Goal: Find specific page/section: Find specific page/section

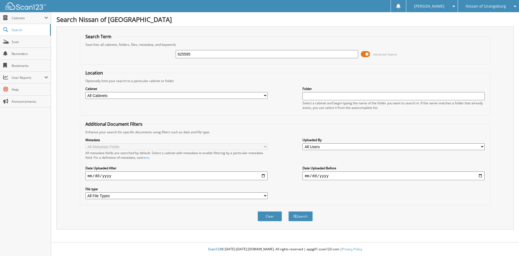
type input "625595"
click at [178, 97] on select "All Cabinets ACCOUNTS PAYABLE ACCOUNTS RECEIVABLE BANK DOCUMENTS CAR DEALS SOLD…" at bounding box center [176, 95] width 182 height 7
select select "20425"
click at [85, 92] on select "All Cabinets ACCOUNTS PAYABLE ACCOUNTS RECEIVABLE BANK DOCUMENTS CAR DEALS SOLD…" at bounding box center [176, 95] width 182 height 7
click at [310, 217] on button "Search" at bounding box center [301, 216] width 24 height 10
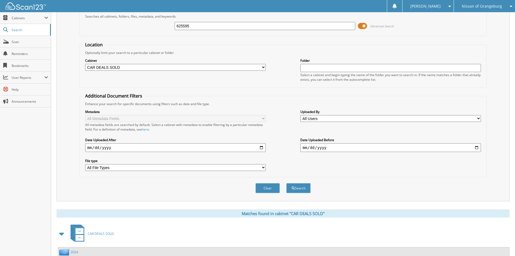
scroll to position [77, 0]
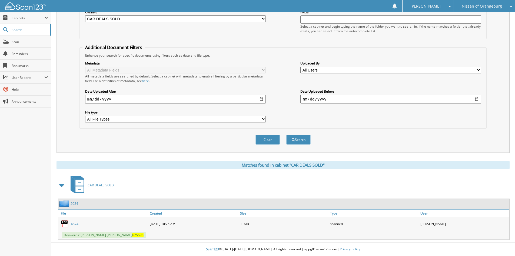
click at [71, 226] on link "14874" at bounding box center [73, 223] width 9 height 5
